Goal: Navigation & Orientation: Understand site structure

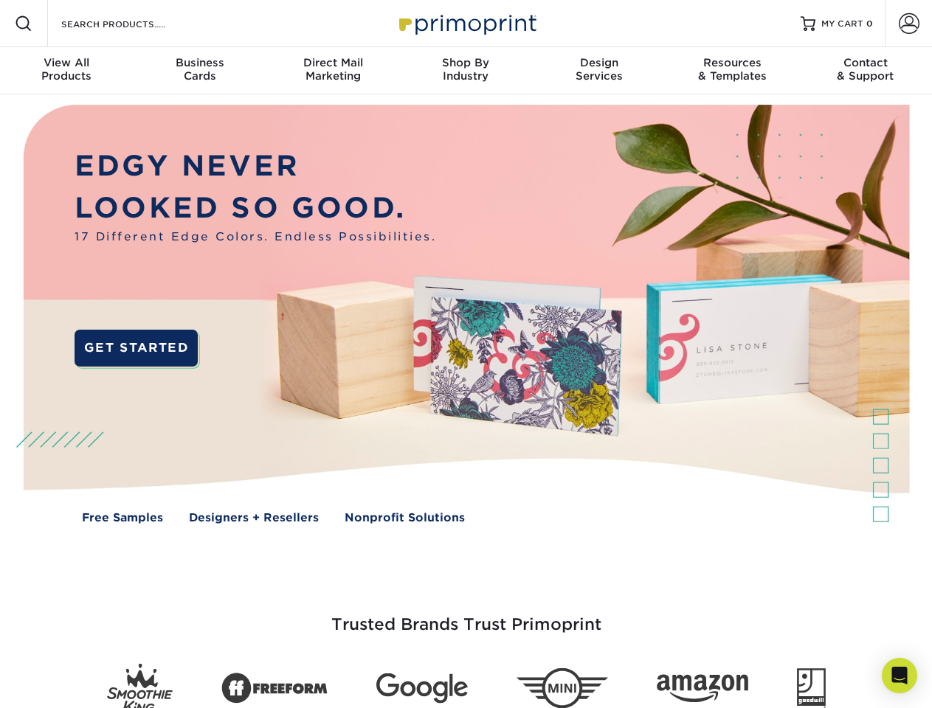
click at [465, 354] on img at bounding box center [465, 324] width 922 height 461
click at [24, 24] on span at bounding box center [24, 24] width 18 height 18
click at [908, 24] on span at bounding box center [908, 23] width 21 height 21
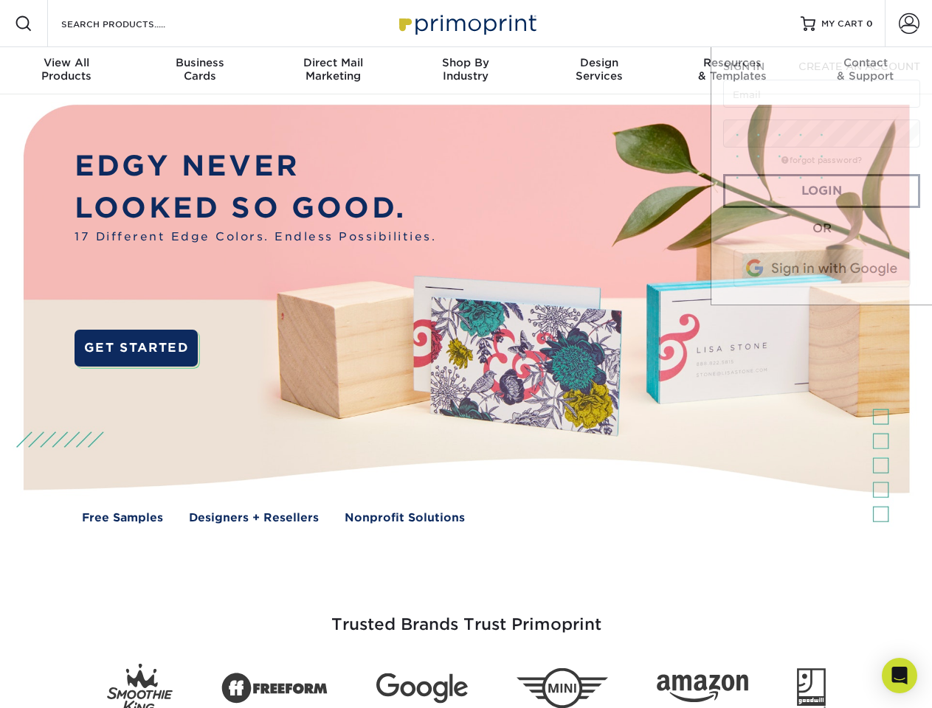
click at [66, 71] on div "View All Products" at bounding box center [66, 69] width 133 height 27
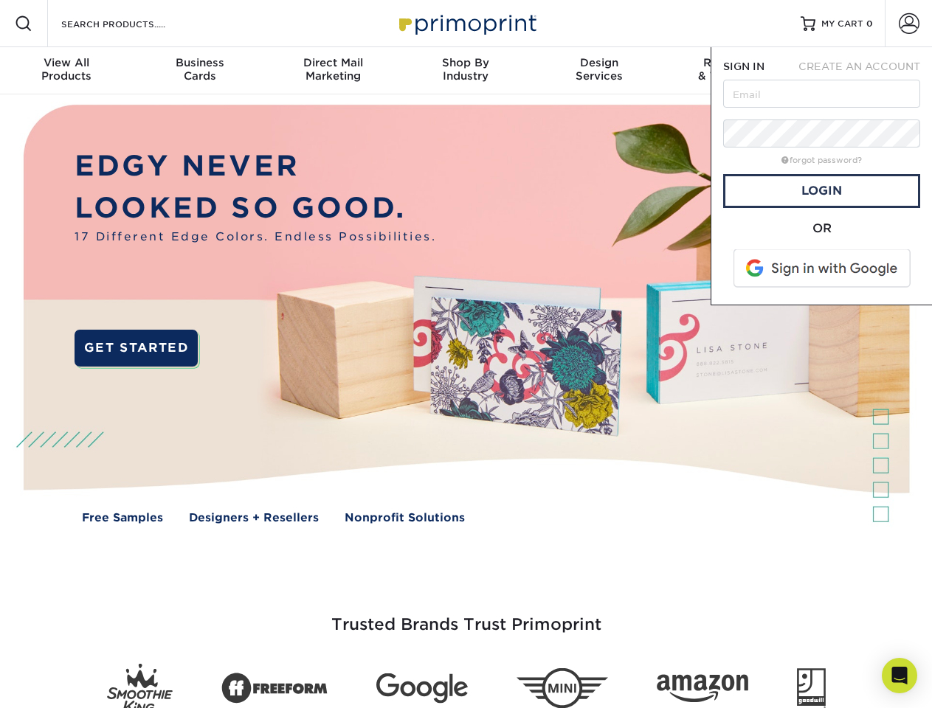
click at [199, 71] on div "Business Cards" at bounding box center [199, 69] width 133 height 27
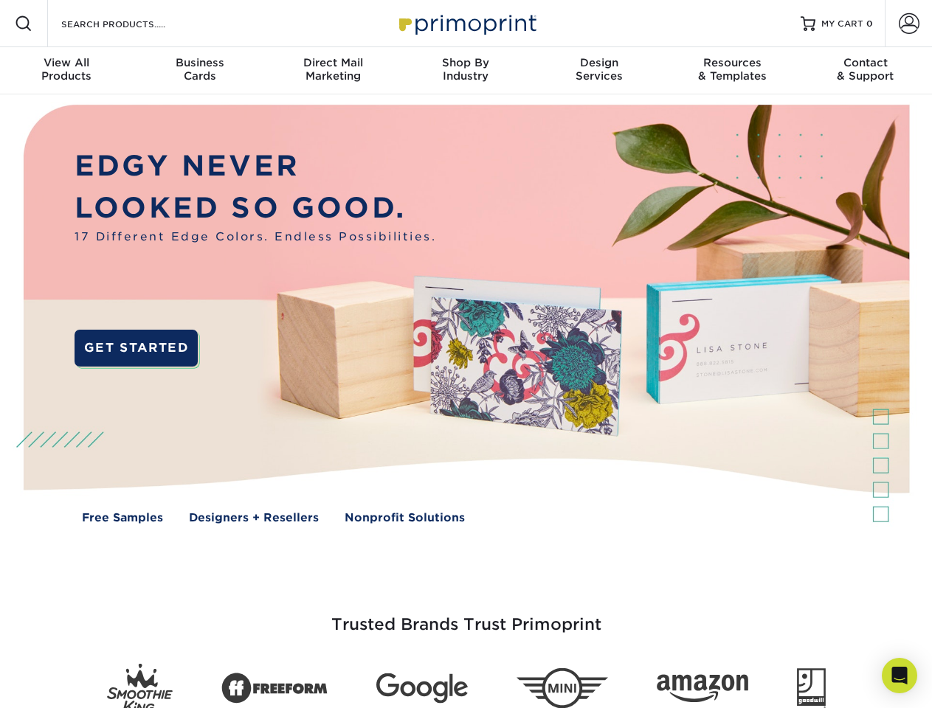
click at [333, 71] on div "Direct Mail Marketing" at bounding box center [332, 69] width 133 height 27
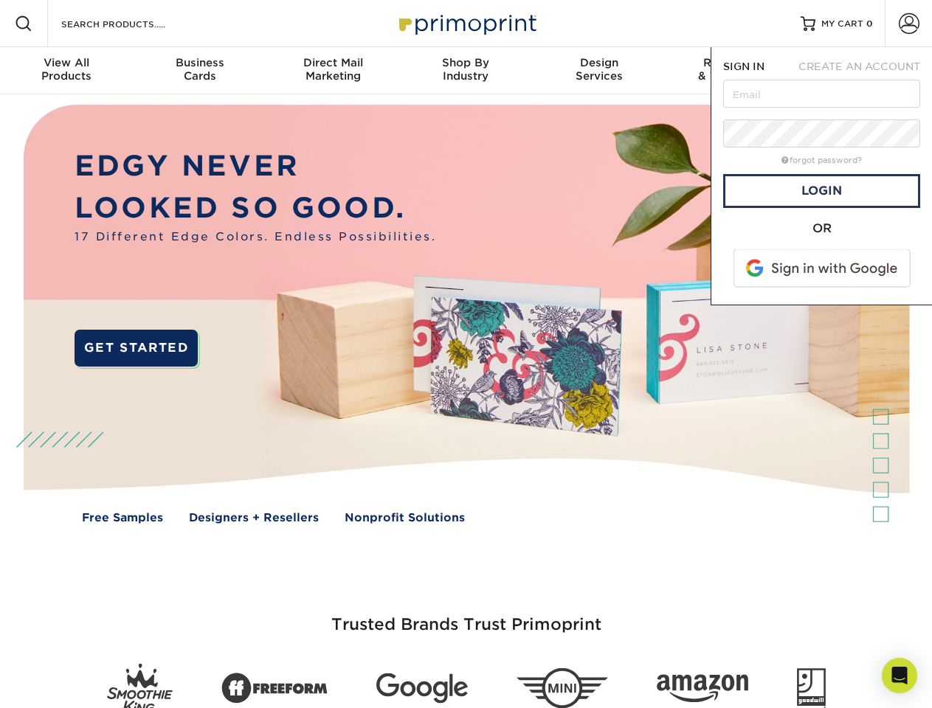
click at [465, 71] on div "Shop By Industry" at bounding box center [465, 69] width 133 height 27
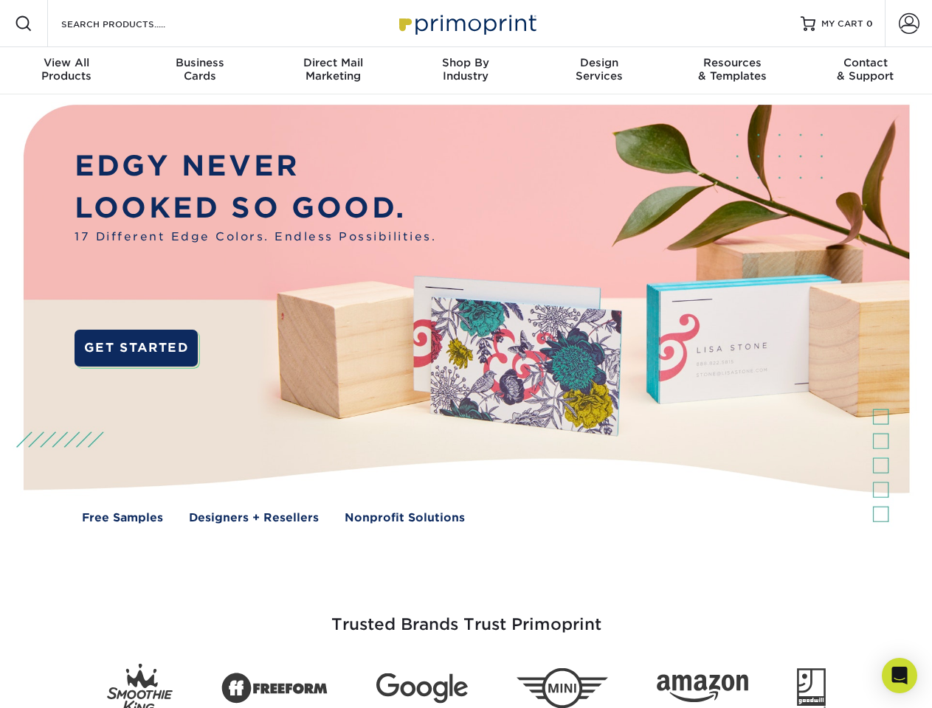
click at [599, 71] on div "Design Services" at bounding box center [599, 69] width 133 height 27
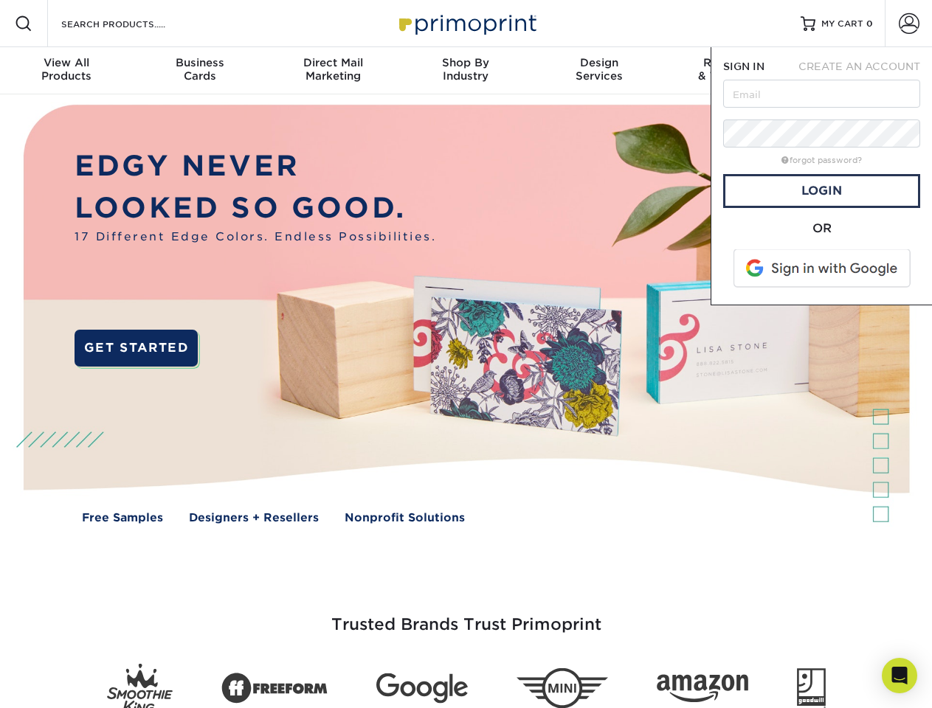
click at [732, 71] on span "SIGN IN" at bounding box center [743, 66] width 41 height 12
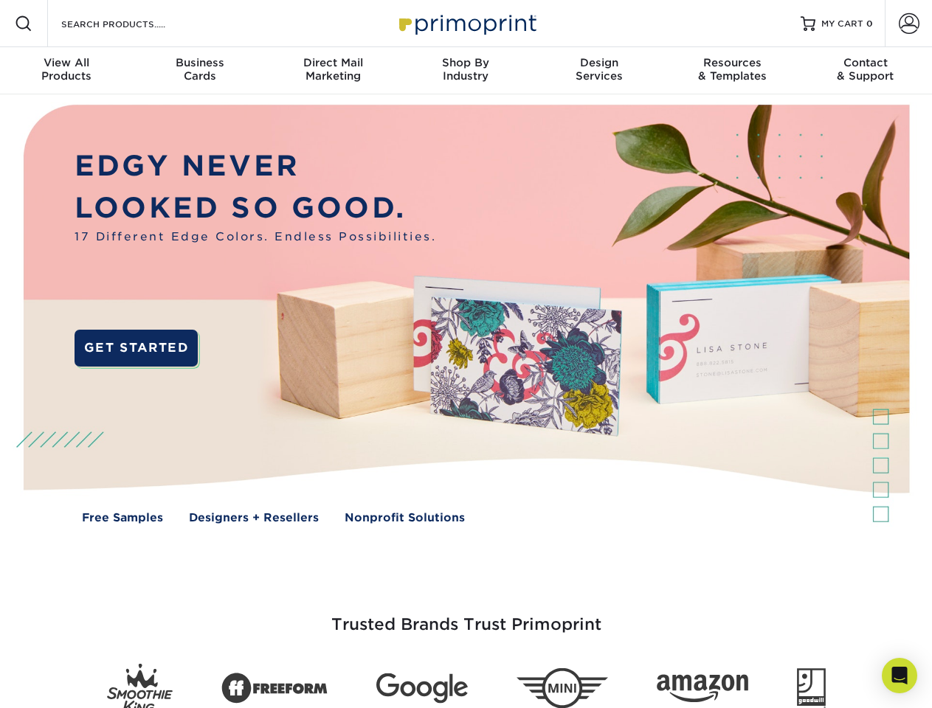
click at [865, 71] on div "Contact & Support" at bounding box center [865, 69] width 133 height 27
